Goal: Check status: Check status

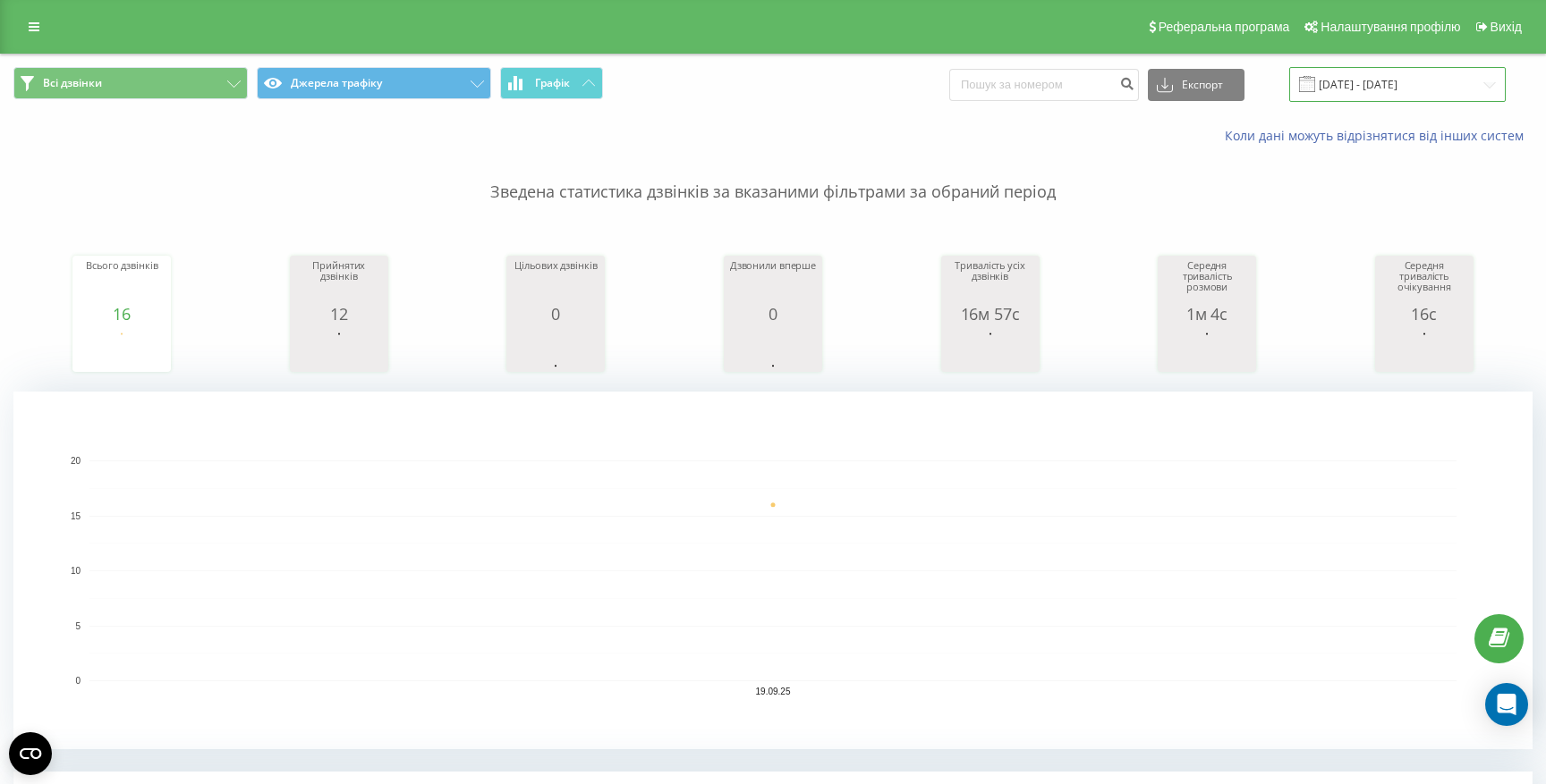
click at [1355, 82] on input "[DATE] - [DATE]" at bounding box center [1397, 84] width 217 height 35
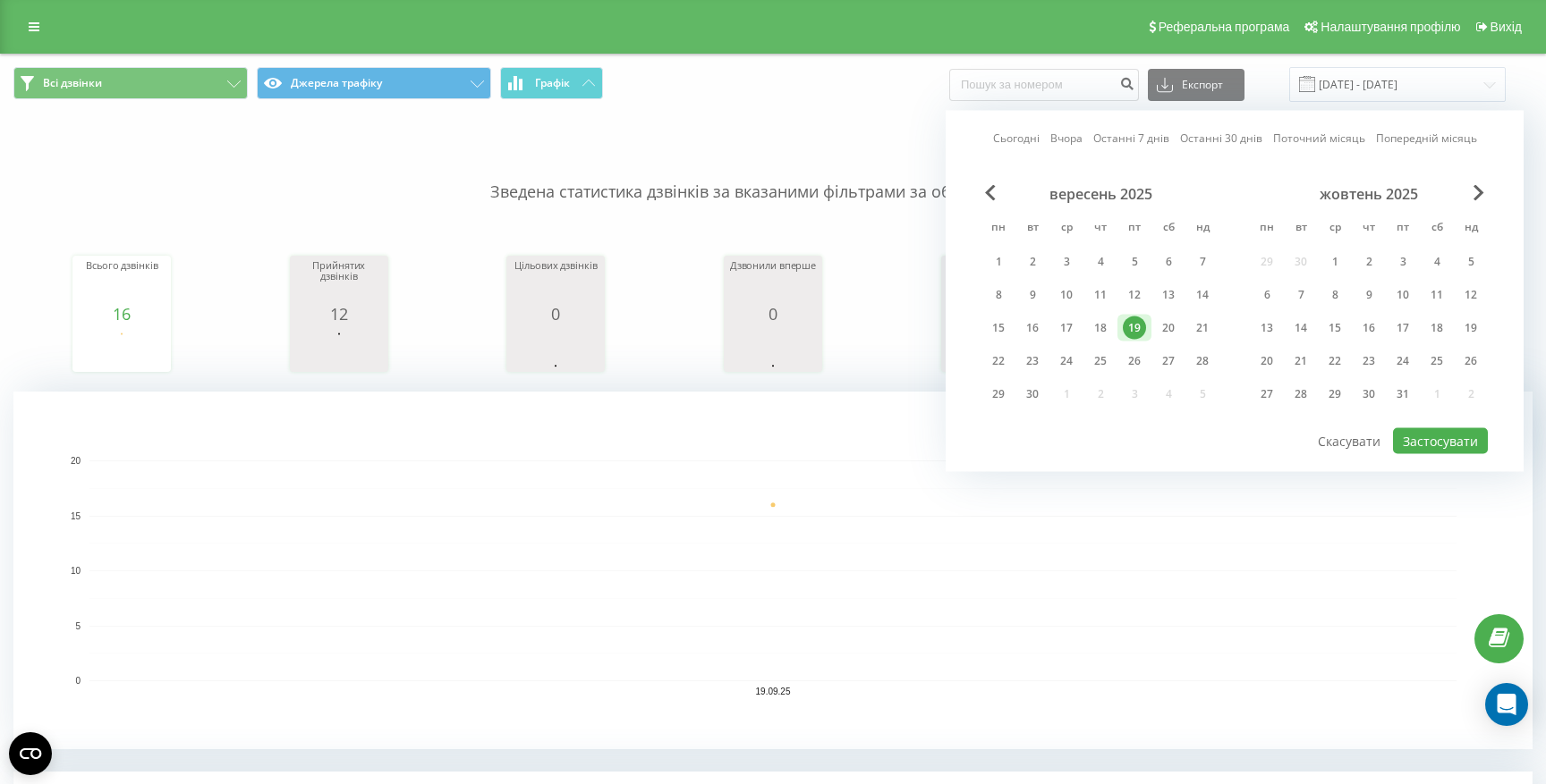
click at [1022, 142] on link "Сьогодні" at bounding box center [1016, 138] width 47 height 17
click at [1422, 447] on button "Застосувати" at bounding box center [1440, 441] width 95 height 26
type input "22.09.2025 - 22.09.2025"
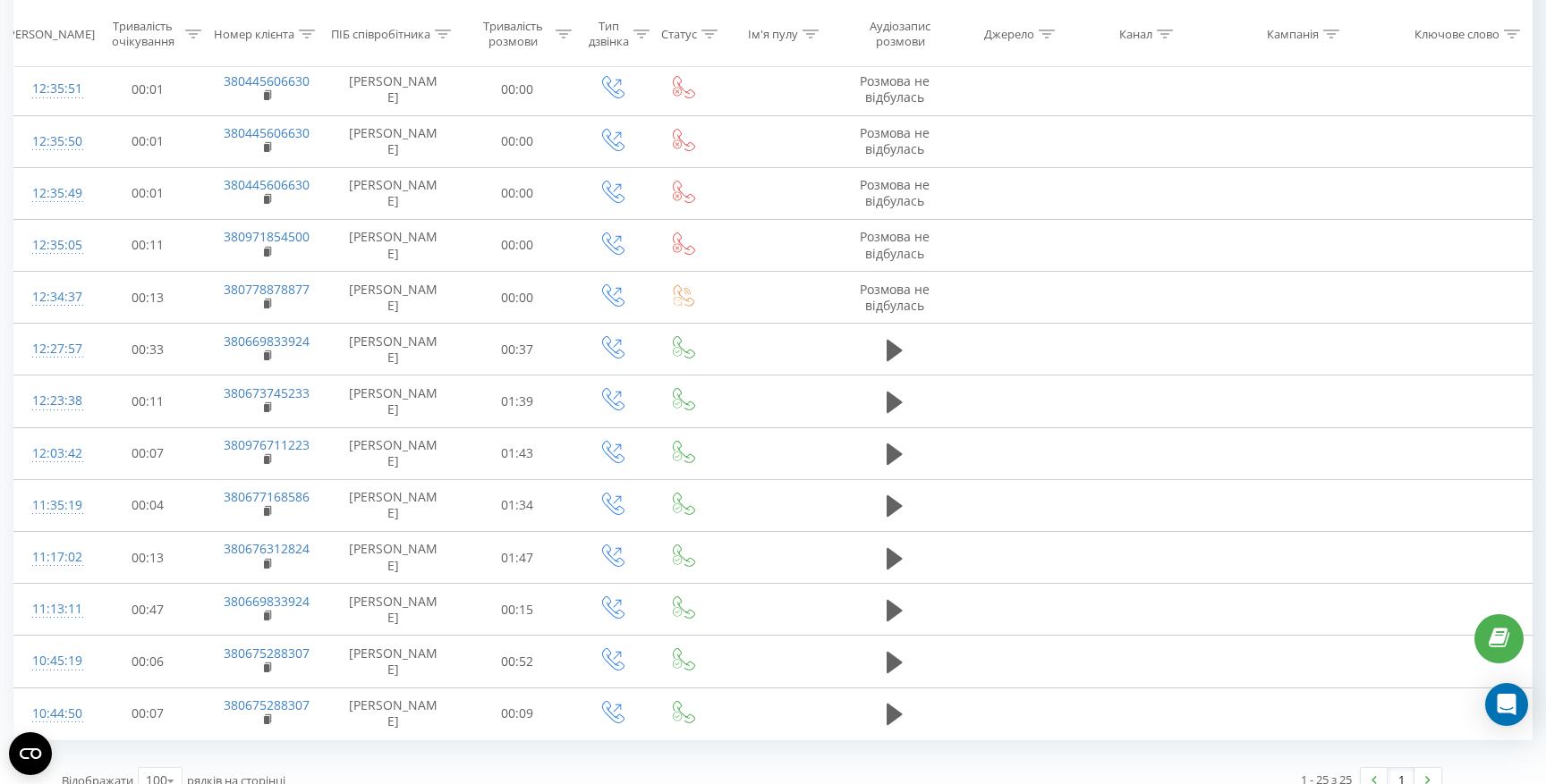
scroll to position [1460, 0]
